Goal: Check status: Check status

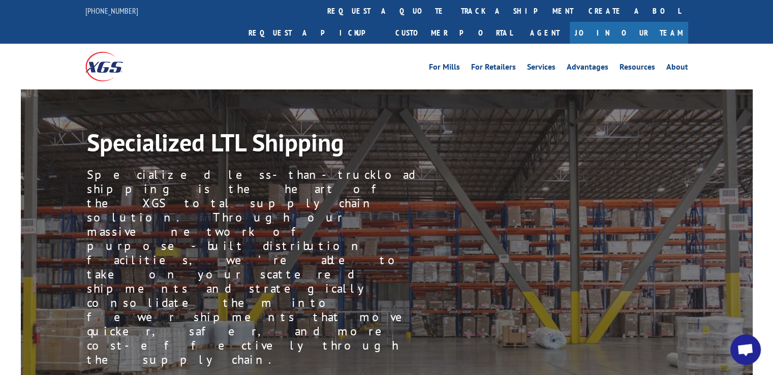
click at [720, 44] on div "For Mills For Retailers Services Advantages Resources About For Mills For Retai…" at bounding box center [386, 66] width 773 height 45
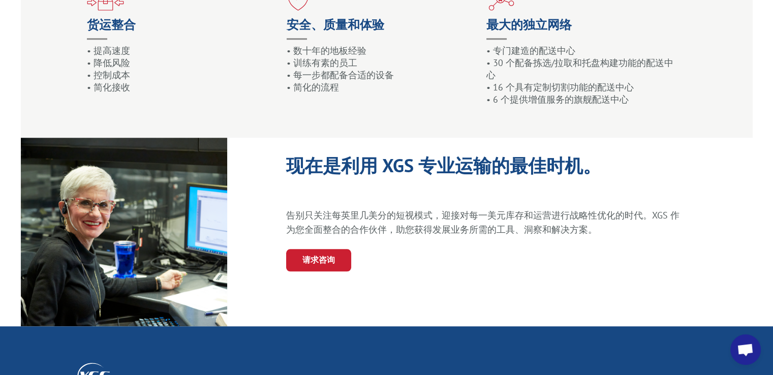
scroll to position [1018, 0]
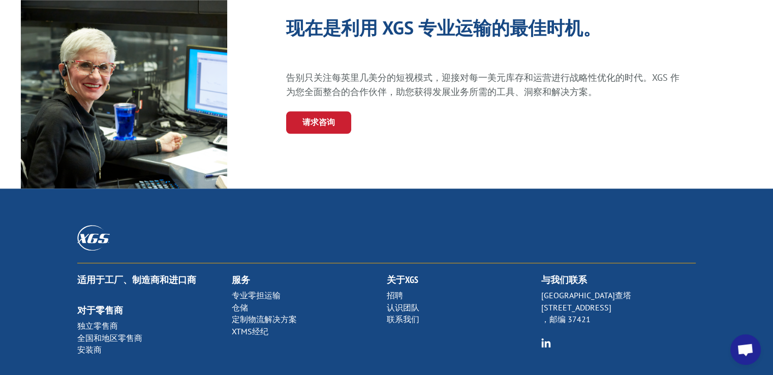
click at [270, 295] on font "专业零担运输" at bounding box center [256, 295] width 49 height 10
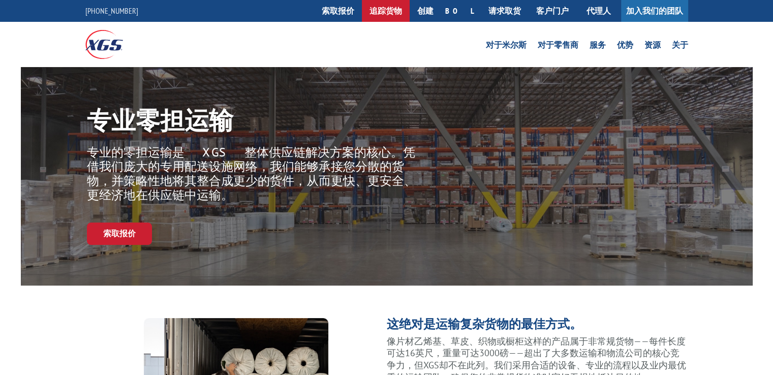
click at [402, 10] on font "追踪货物" at bounding box center [386, 11] width 33 height 10
click at [552, 324] on font "这绝对是运输复杂货物的最佳方式。" at bounding box center [484, 324] width 195 height 16
click at [402, 13] on font "追踪货物" at bounding box center [386, 11] width 33 height 10
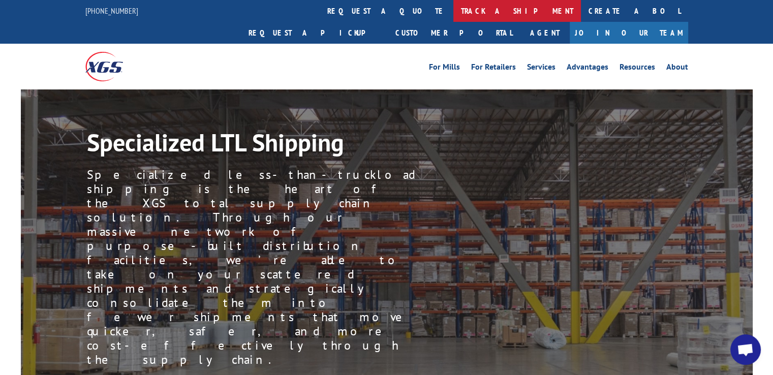
click at [453, 15] on link "track a shipment" at bounding box center [517, 11] width 128 height 22
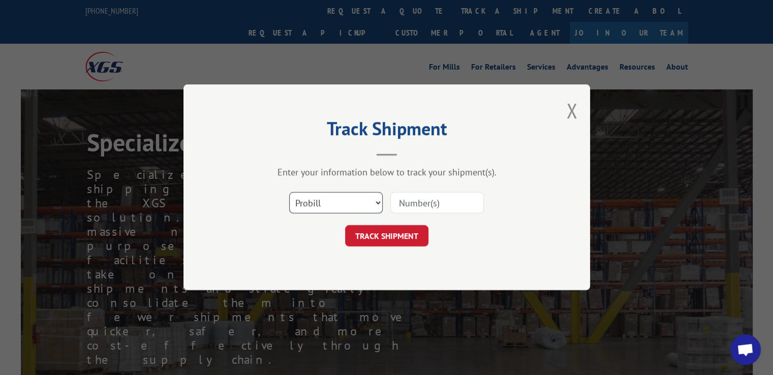
click at [348, 210] on select "Select category... Probill BOL PO" at bounding box center [336, 203] width 94 height 21
click at [424, 204] on input at bounding box center [437, 203] width 94 height 21
click at [430, 202] on input at bounding box center [437, 203] width 94 height 21
paste input "17009378"
type input "17009378"
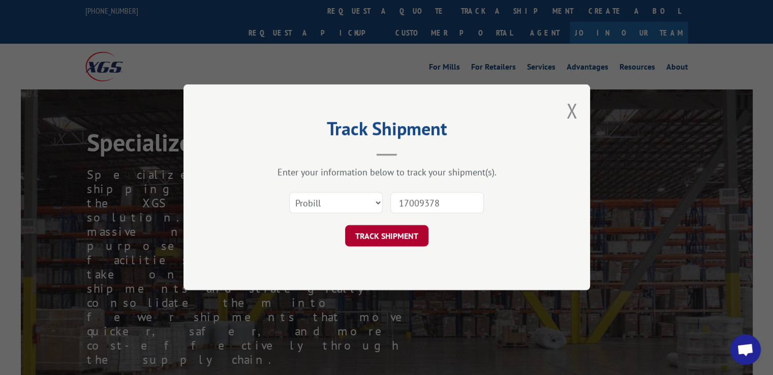
click at [402, 234] on button "TRACK SHIPMENT" at bounding box center [386, 236] width 83 height 21
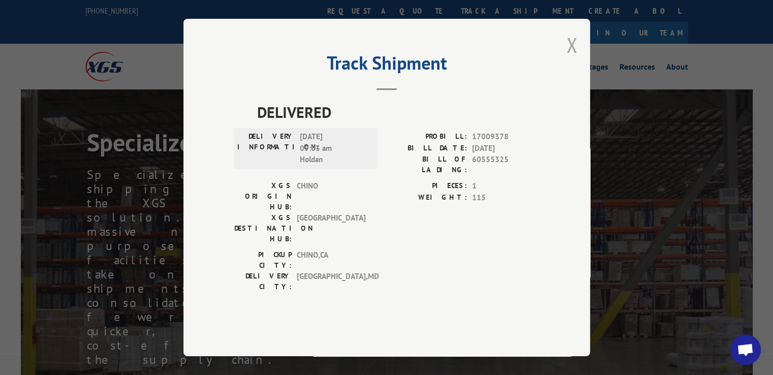
click at [573, 58] on button "Close modal" at bounding box center [571, 45] width 11 height 27
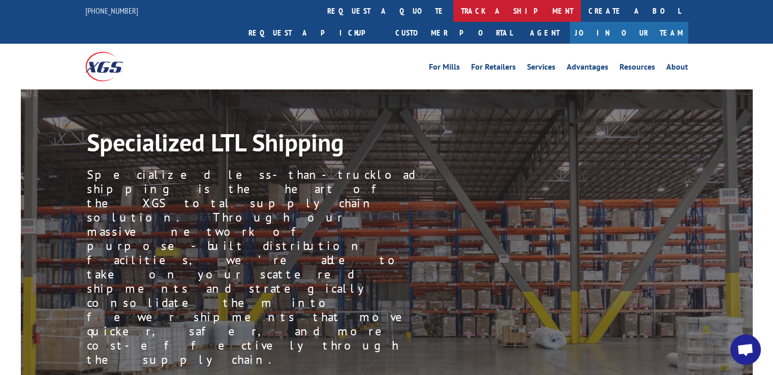
click at [453, 9] on link "track a shipment" at bounding box center [517, 11] width 128 height 22
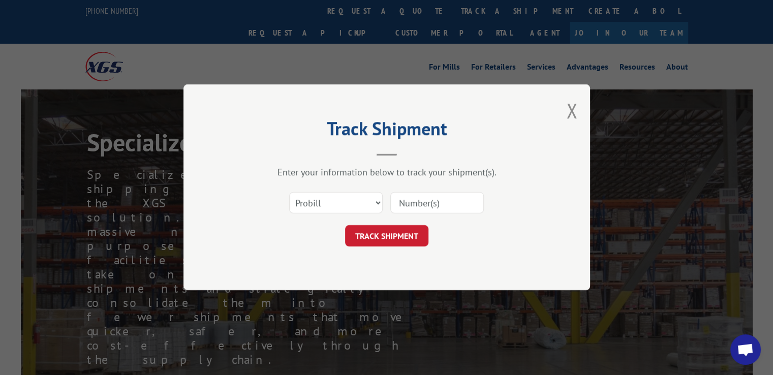
click at [411, 204] on input at bounding box center [437, 203] width 94 height 21
paste input "513201349-3"
type input "513201349-3"
click at [407, 230] on button "TRACK SHIPMENT" at bounding box center [386, 236] width 83 height 21
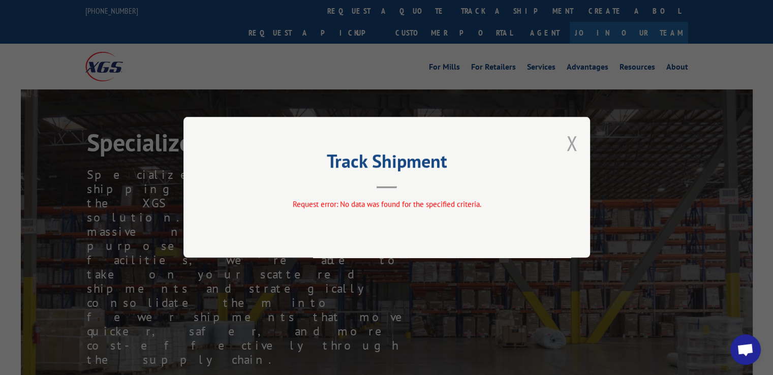
click at [577, 143] on button "Close modal" at bounding box center [571, 143] width 11 height 27
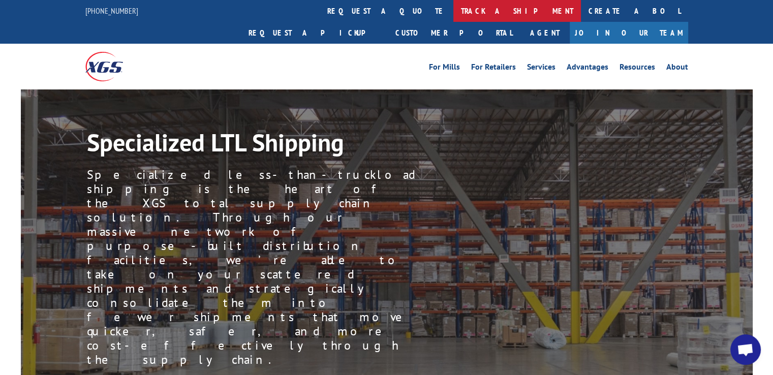
click at [453, 11] on link "track a shipment" at bounding box center [517, 11] width 128 height 22
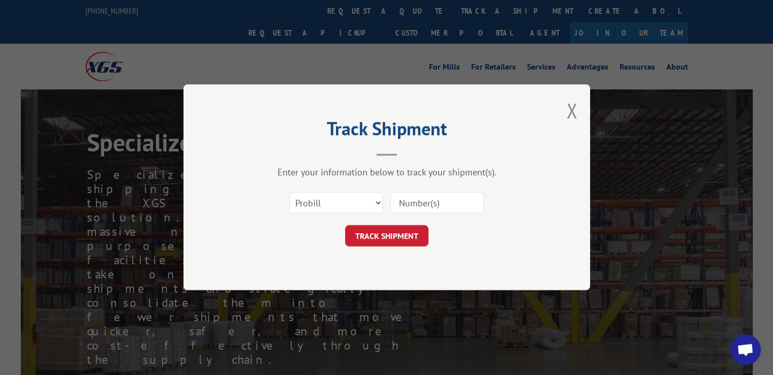
click at [430, 202] on input at bounding box center [437, 203] width 94 height 21
paste input "513201354-1"
type input "513201354-1"
click at [403, 232] on button "TRACK SHIPMENT" at bounding box center [386, 236] width 83 height 21
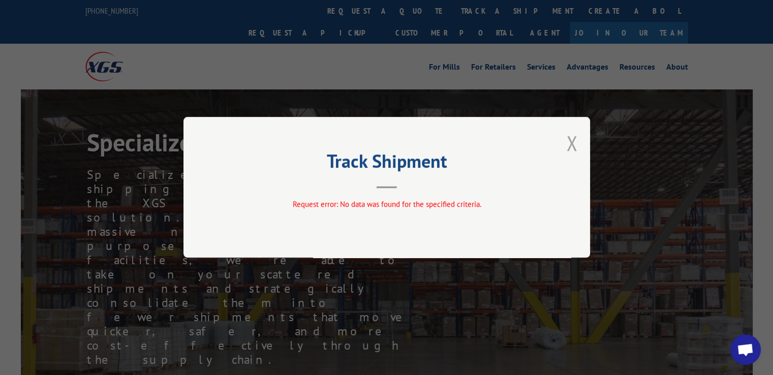
click at [575, 140] on button "Close modal" at bounding box center [571, 143] width 11 height 27
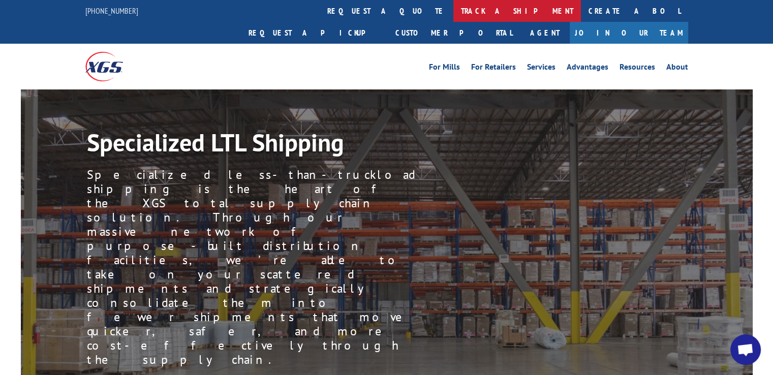
click at [453, 14] on link "track a shipment" at bounding box center [517, 11] width 128 height 22
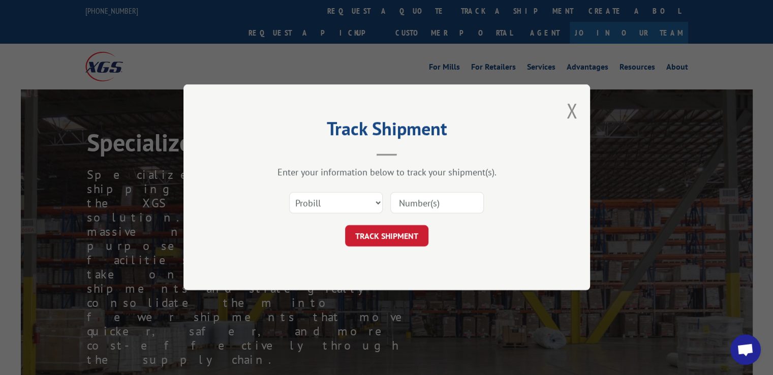
click at [442, 202] on input at bounding box center [437, 203] width 94 height 21
paste input "69149950-3"
type input "69149950-3"
click at [413, 226] on button "TRACK SHIPMENT" at bounding box center [386, 236] width 83 height 21
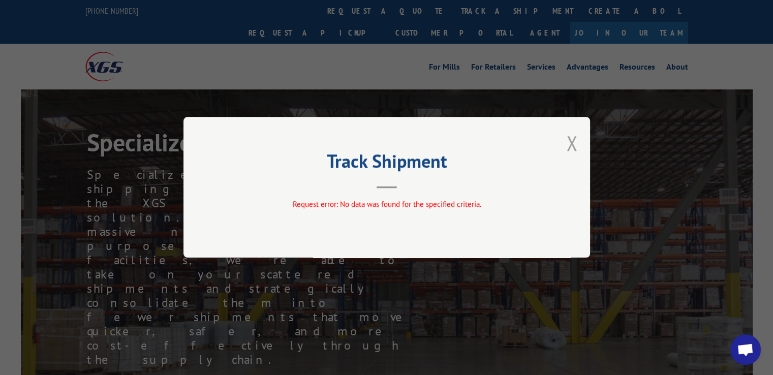
click at [569, 149] on button "Close modal" at bounding box center [571, 143] width 11 height 27
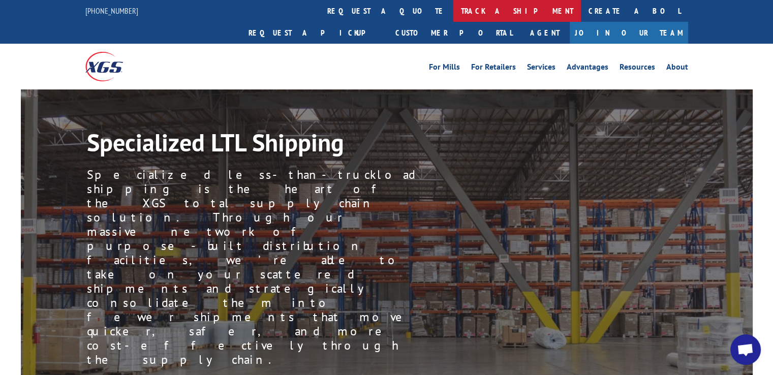
click at [453, 14] on link "track a shipment" at bounding box center [517, 11] width 128 height 22
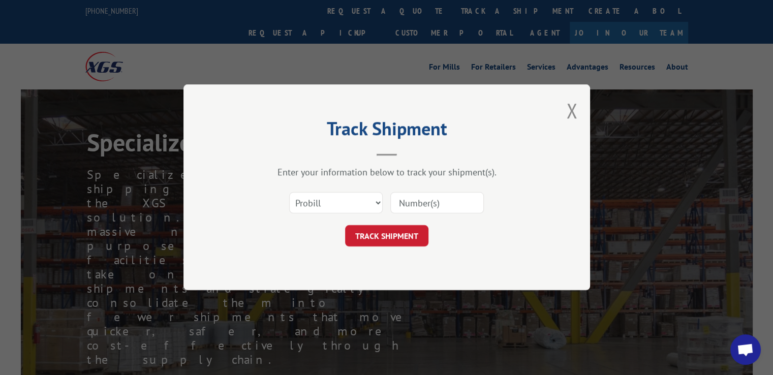
click at [431, 202] on input at bounding box center [437, 203] width 94 height 21
paste input "68528818-5"
type input "68528818-5"
click at [411, 226] on button "TRACK SHIPMENT" at bounding box center [386, 236] width 83 height 21
